Goal: Transaction & Acquisition: Purchase product/service

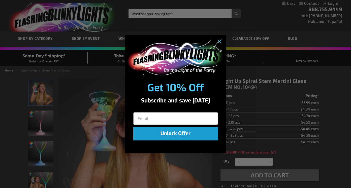
click at [9, 132] on div "Close dialog Get 10% Off Subscribe and save today Unlock Offer Submit" at bounding box center [175, 94] width 351 height 188
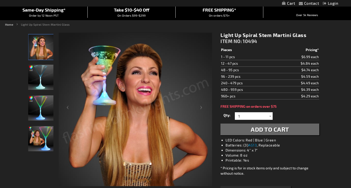
scroll to position [58, 0]
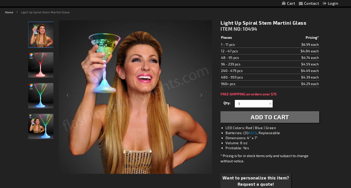
click at [42, 93] on img "Long Spiral Stem Light Up Martini Glass" at bounding box center [40, 95] width 25 height 25
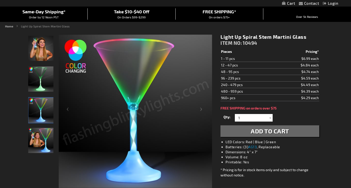
scroll to position [44, 0]
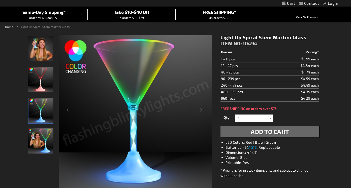
click at [41, 114] on img "Long Spiral Stem Light Up Martini Glass" at bounding box center [40, 110] width 25 height 25
click at [40, 130] on img "Female displaying Long Spiral Stem Light Up Martini Glass" at bounding box center [40, 140] width 25 height 25
